Goal: Entertainment & Leisure: Consume media (video, audio)

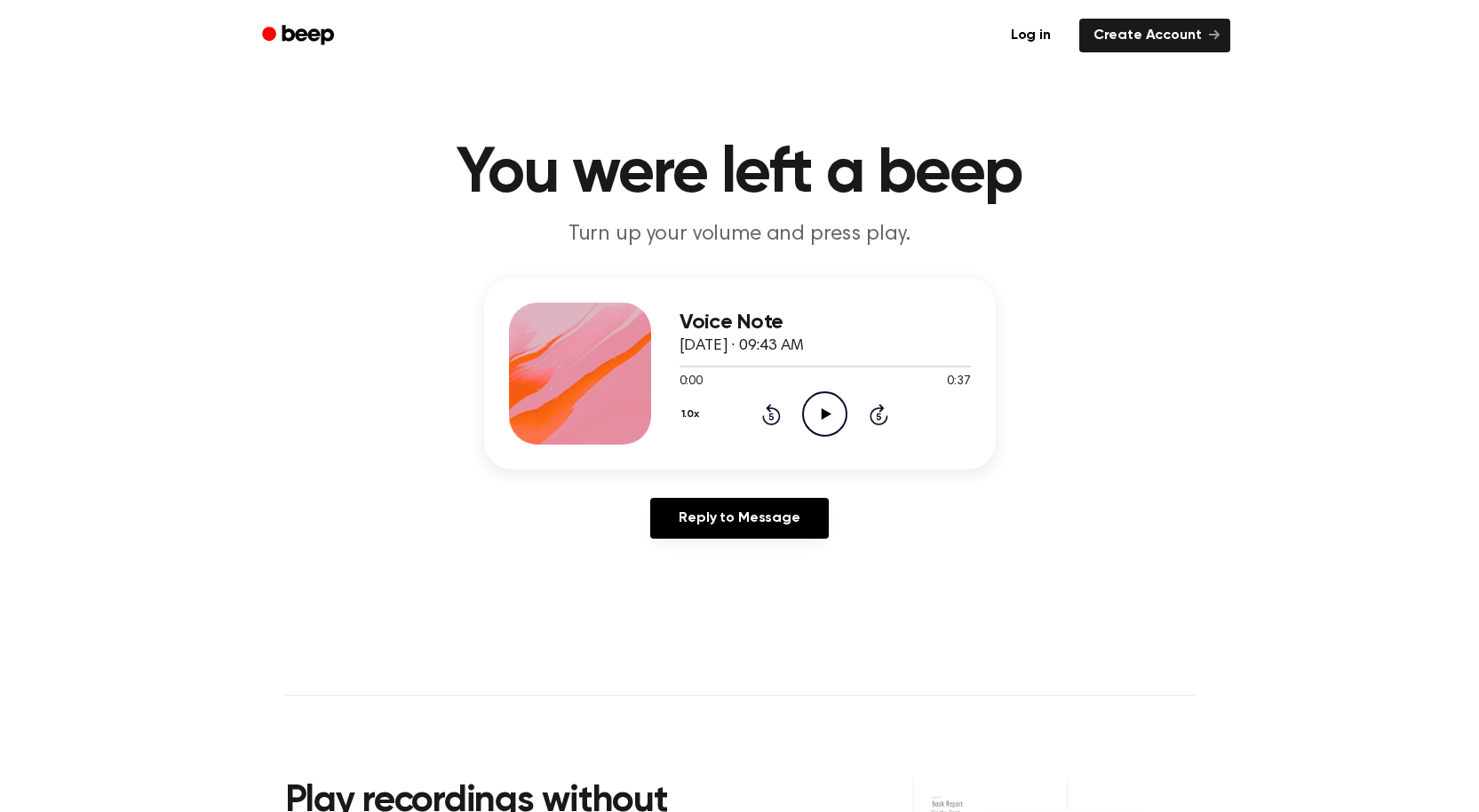
click at [823, 413] on icon at bounding box center [826, 414] width 10 height 11
click at [823, 413] on icon at bounding box center [824, 414] width 8 height 11
click at [823, 413] on icon at bounding box center [826, 414] width 10 height 11
click at [823, 413] on icon at bounding box center [824, 414] width 8 height 11
click at [823, 413] on icon at bounding box center [826, 414] width 10 height 11
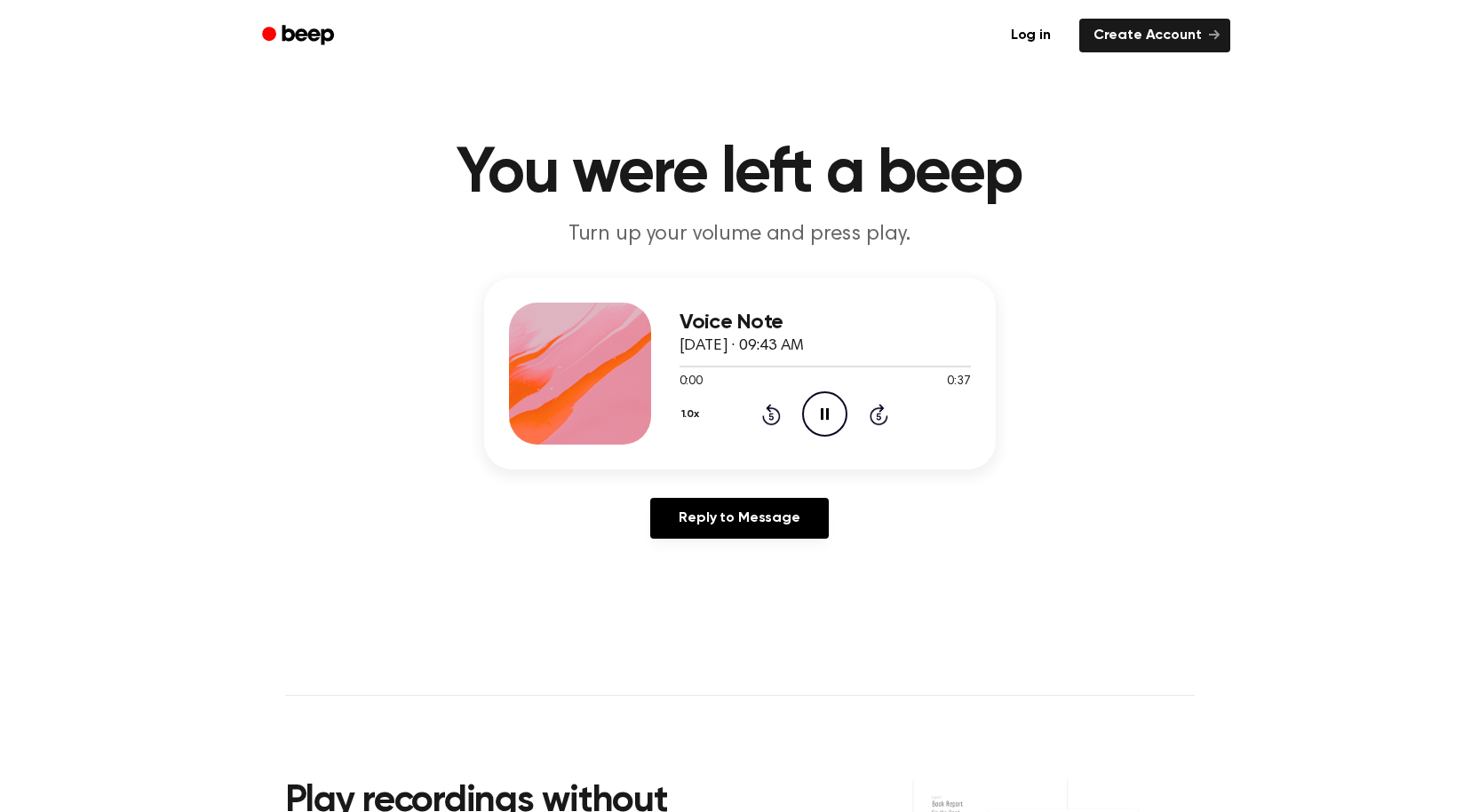
click at [823, 413] on icon at bounding box center [824, 414] width 8 height 11
click at [823, 413] on icon at bounding box center [826, 414] width 10 height 11
click at [823, 413] on icon at bounding box center [824, 414] width 8 height 11
